Goal: Task Accomplishment & Management: Manage account settings

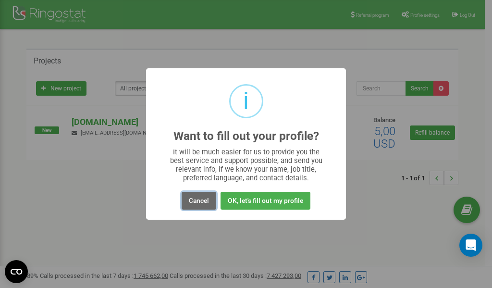
click at [202, 199] on button "Cancel" at bounding box center [199, 201] width 35 height 18
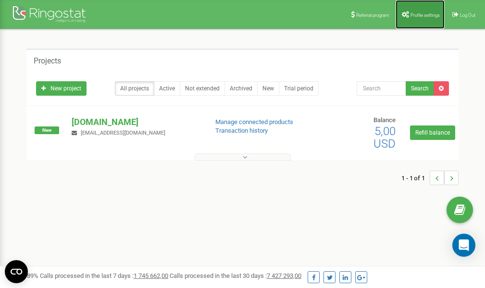
click at [421, 13] on span "Profile settings" at bounding box center [424, 14] width 29 height 5
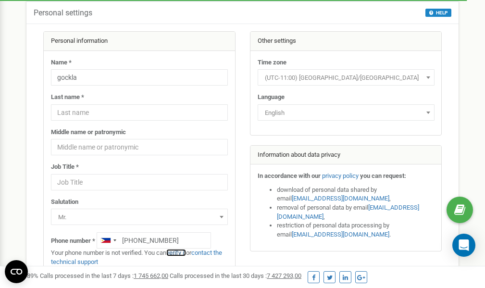
click at [182, 251] on link "verify it" at bounding box center [176, 252] width 20 height 7
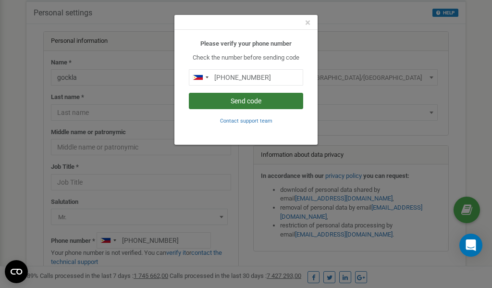
click at [241, 101] on button "Send code" at bounding box center [246, 101] width 114 height 16
